Goal: Browse casually

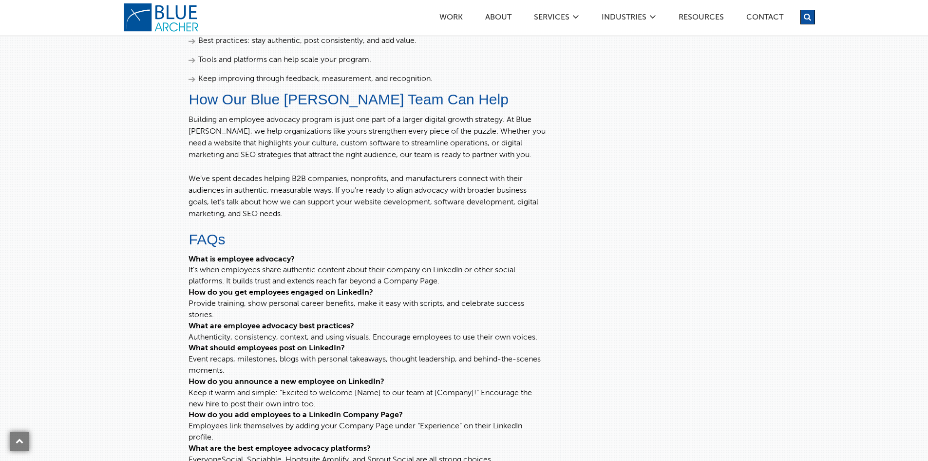
scroll to position [4289, 0]
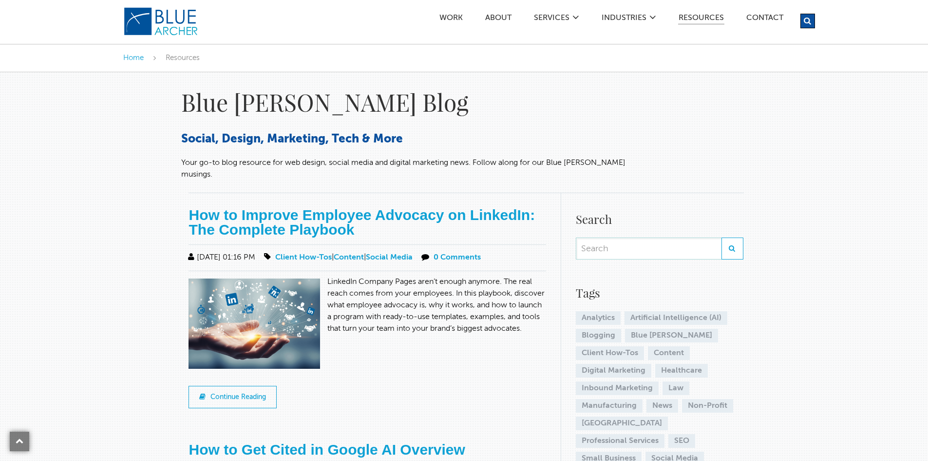
scroll to position [1476, 0]
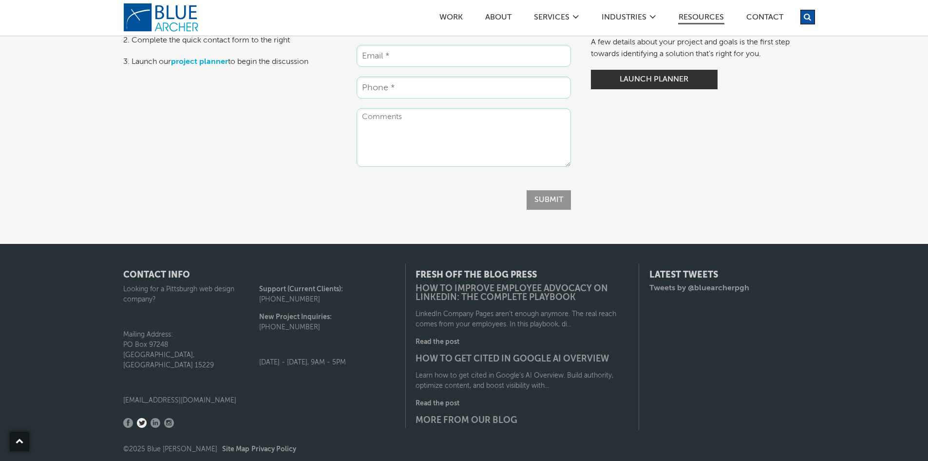
click at [143, 418] on link "Twitter" at bounding box center [142, 423] width 10 height 10
click at [171, 418] on link "Instagram" at bounding box center [169, 423] width 10 height 10
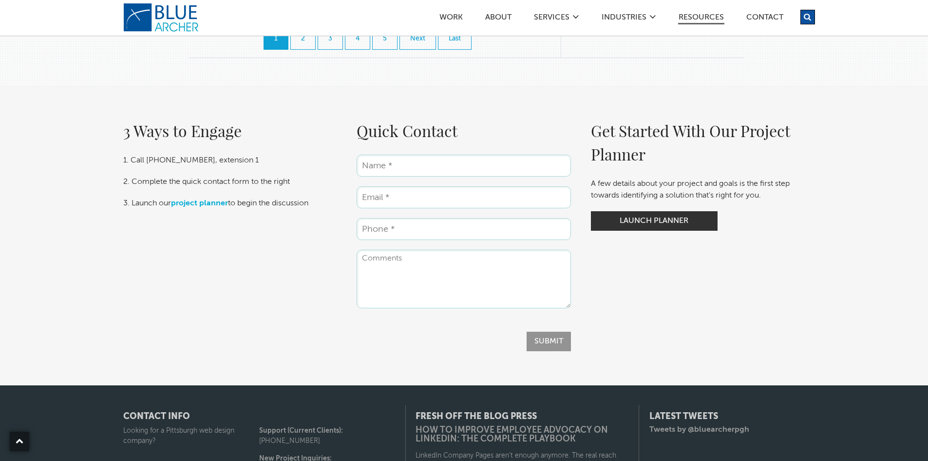
scroll to position [1330, 0]
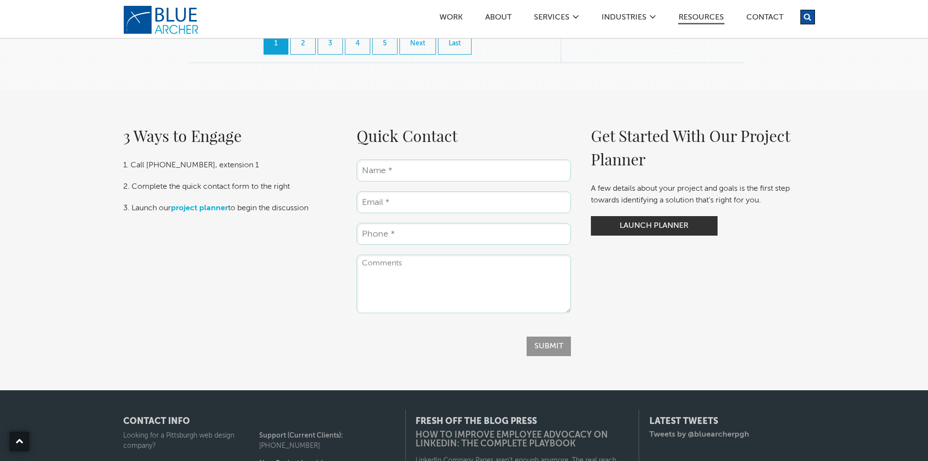
click at [147, 21] on link "logo" at bounding box center [162, 19] width 78 height 29
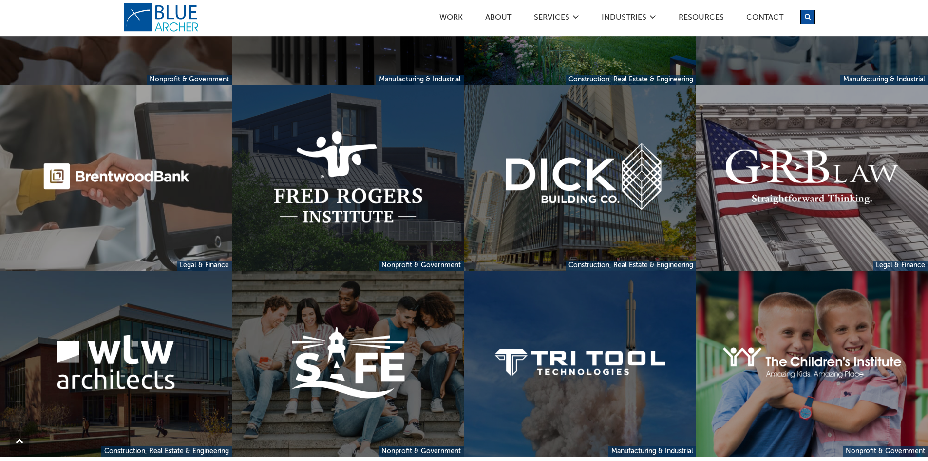
scroll to position [878, 0]
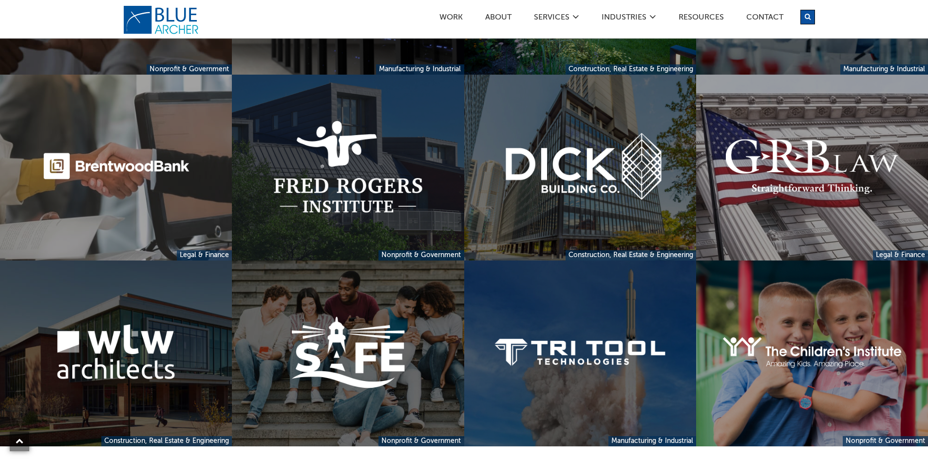
click at [167, 31] on link "logo" at bounding box center [162, 19] width 78 height 29
